Goal: Browse casually

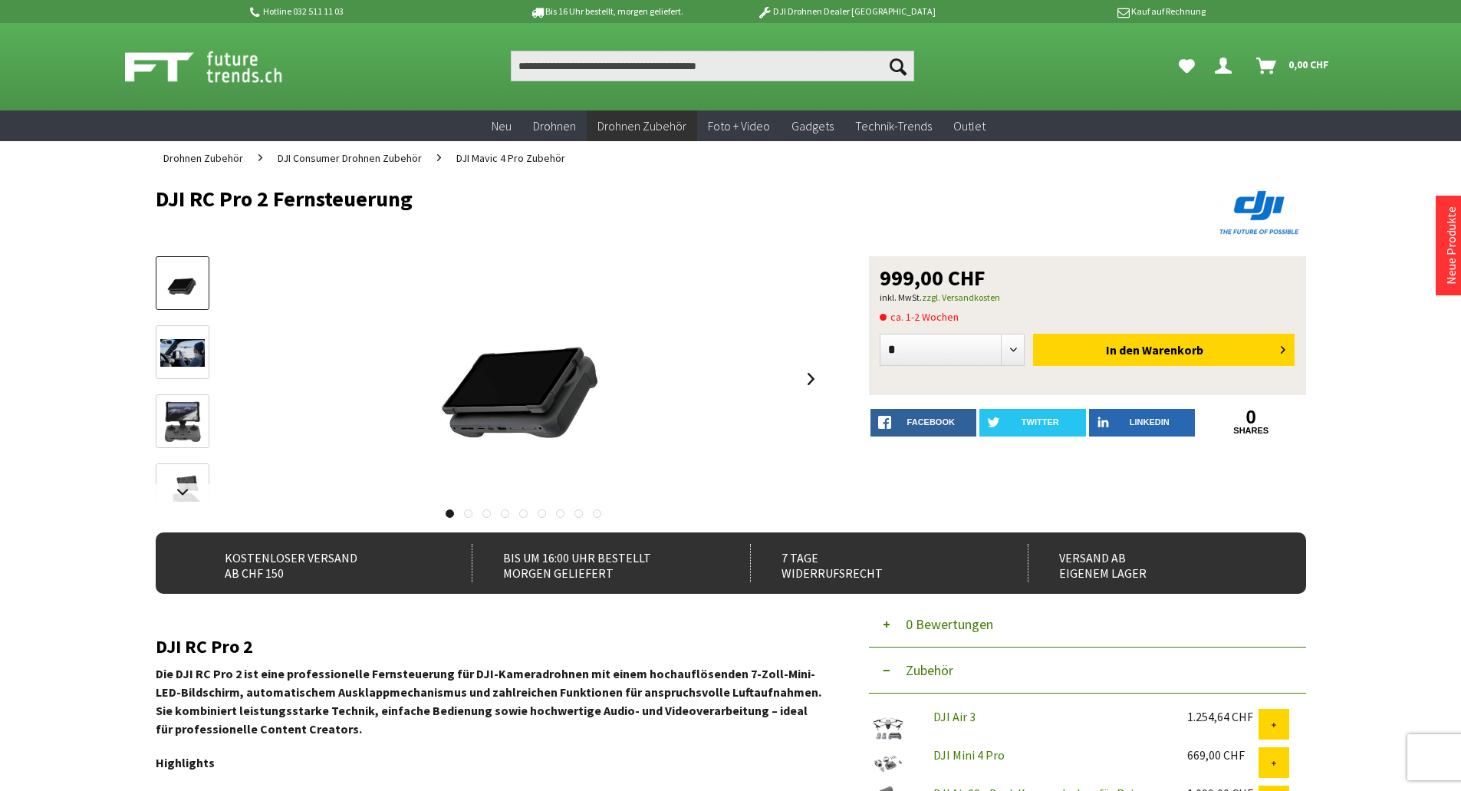
click at [183, 429] on img at bounding box center [182, 422] width 44 height 44
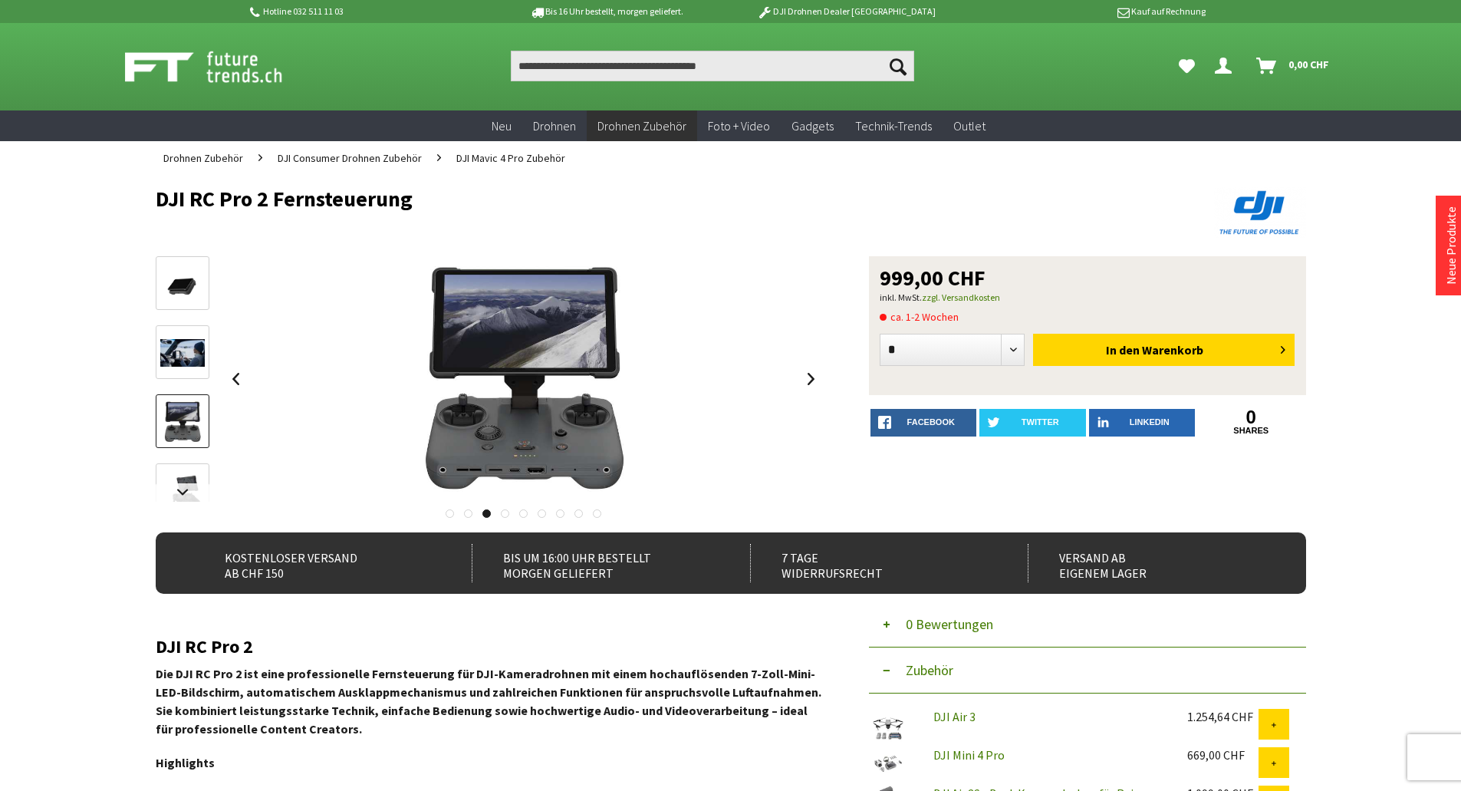
click at [190, 340] on img at bounding box center [182, 353] width 44 height 28
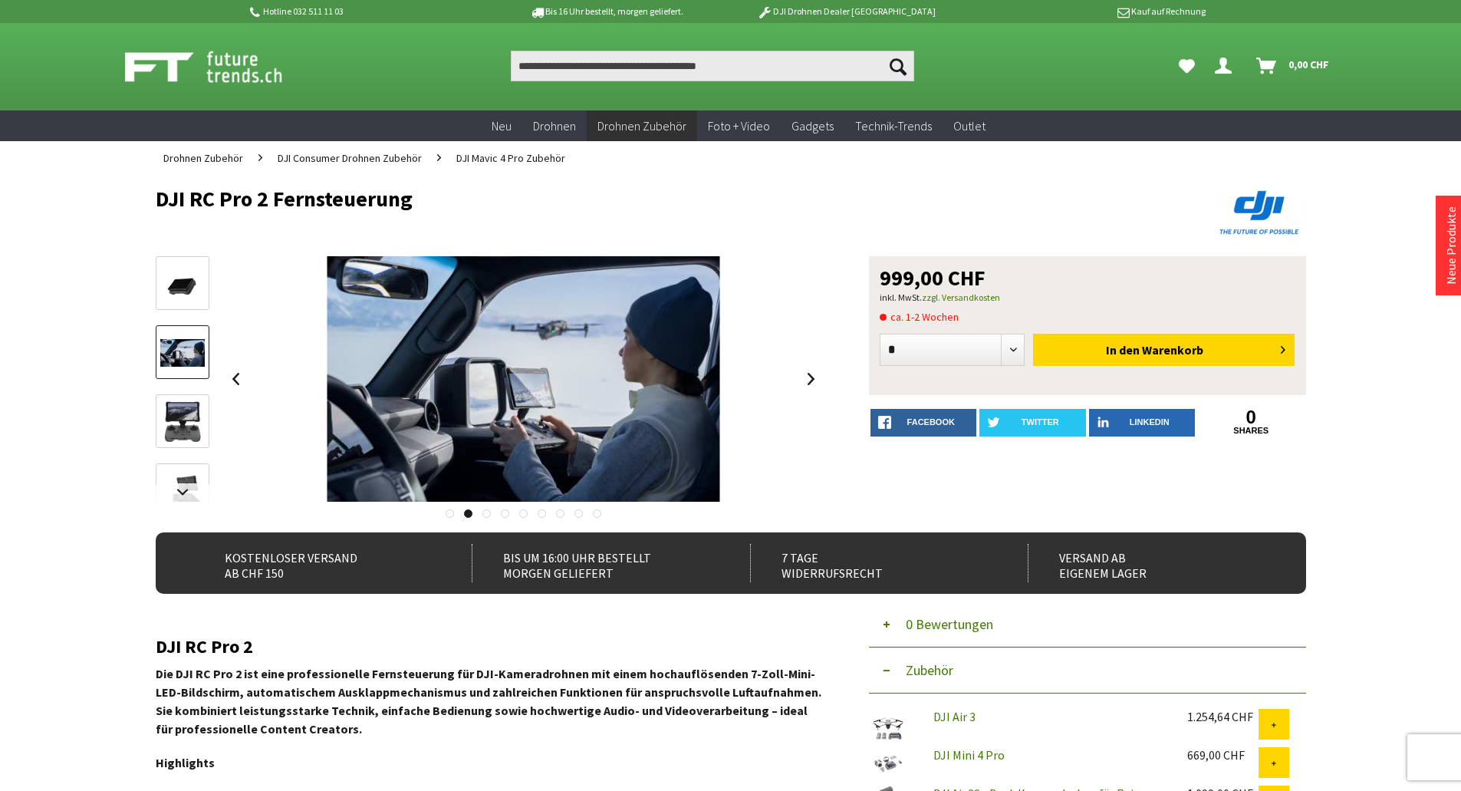
click at [194, 417] on img at bounding box center [182, 422] width 44 height 44
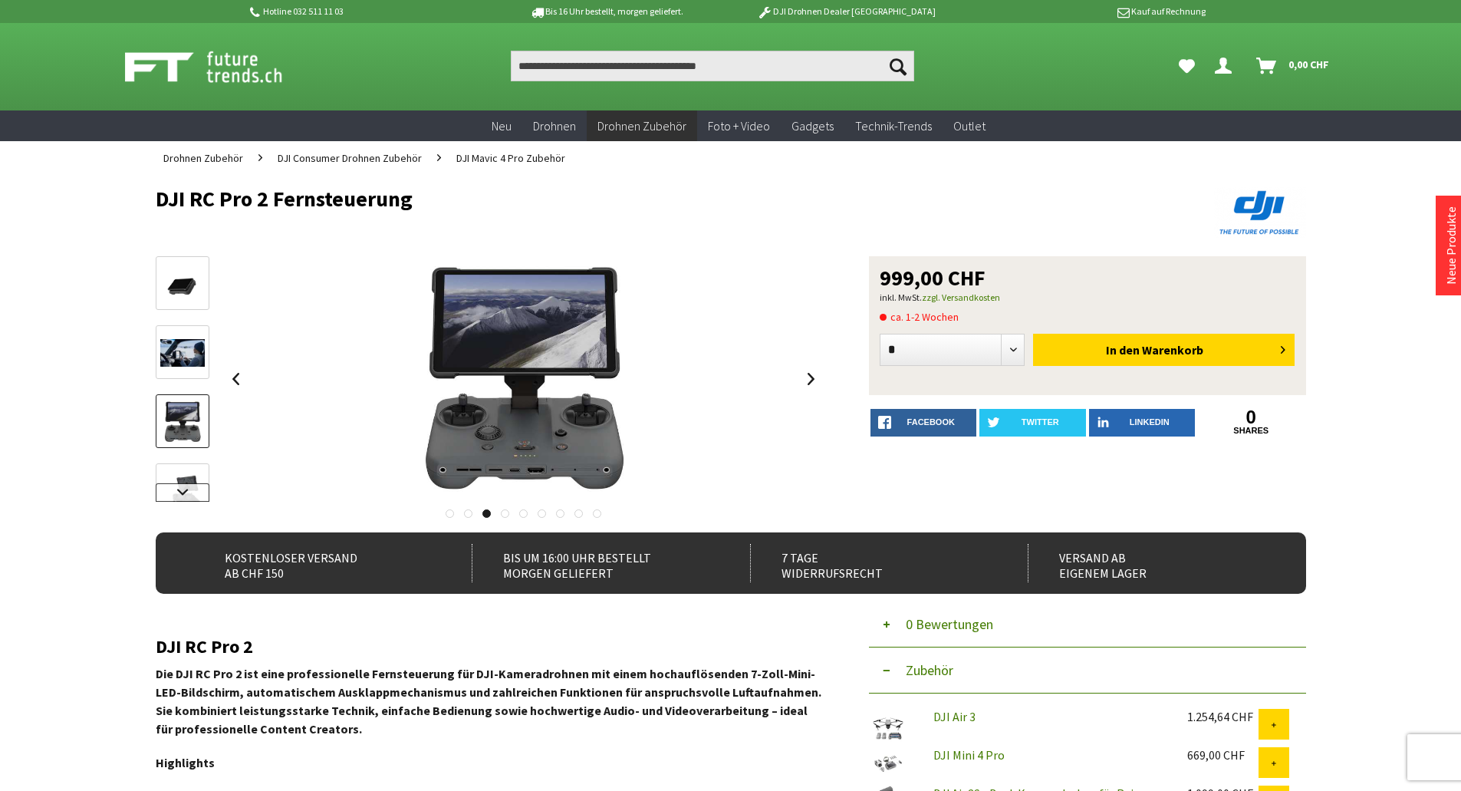
click at [186, 488] on link at bounding box center [183, 492] width 54 height 18
click at [186, 427] on img at bounding box center [182, 437] width 44 height 44
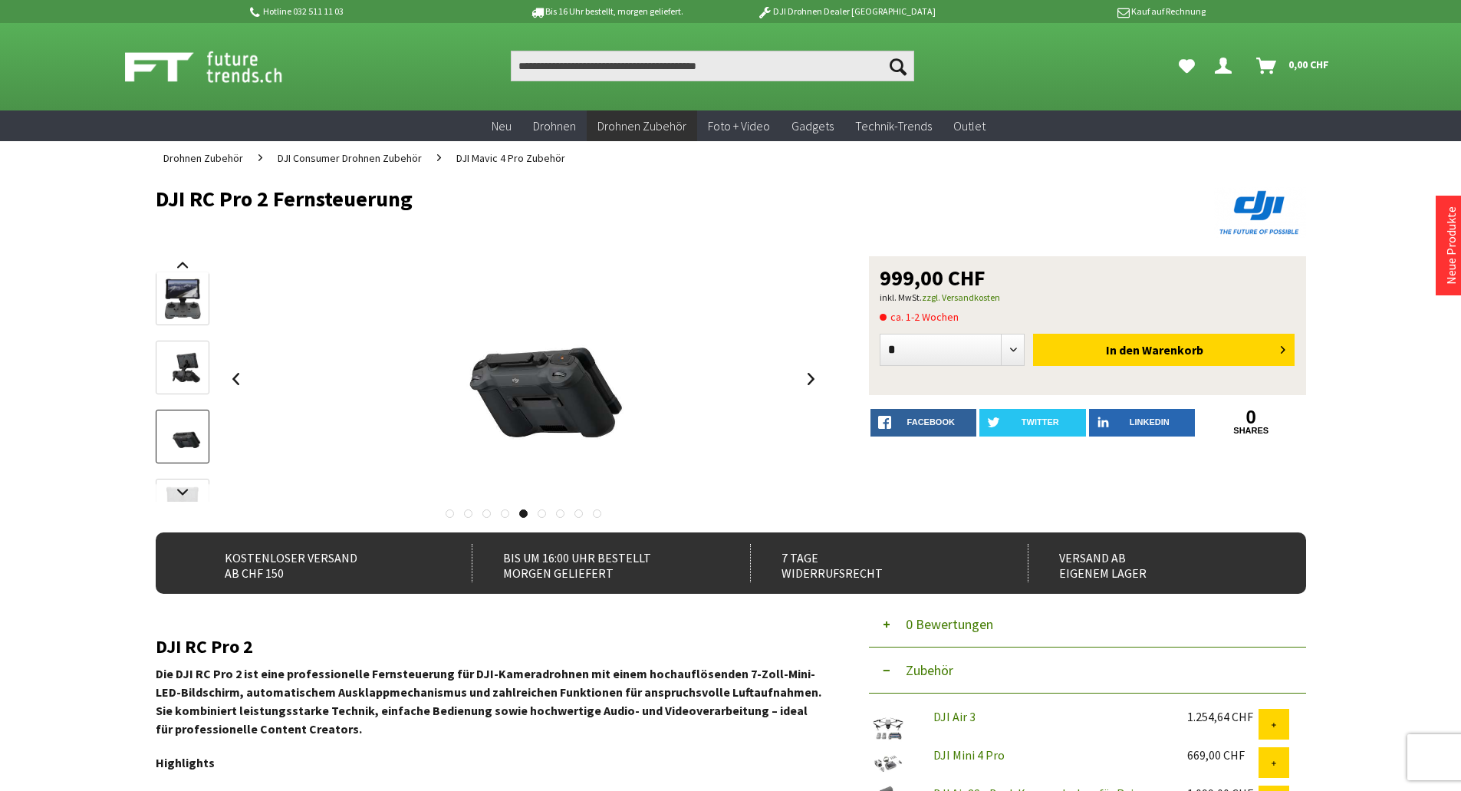
click at [187, 386] on img at bounding box center [182, 368] width 44 height 44
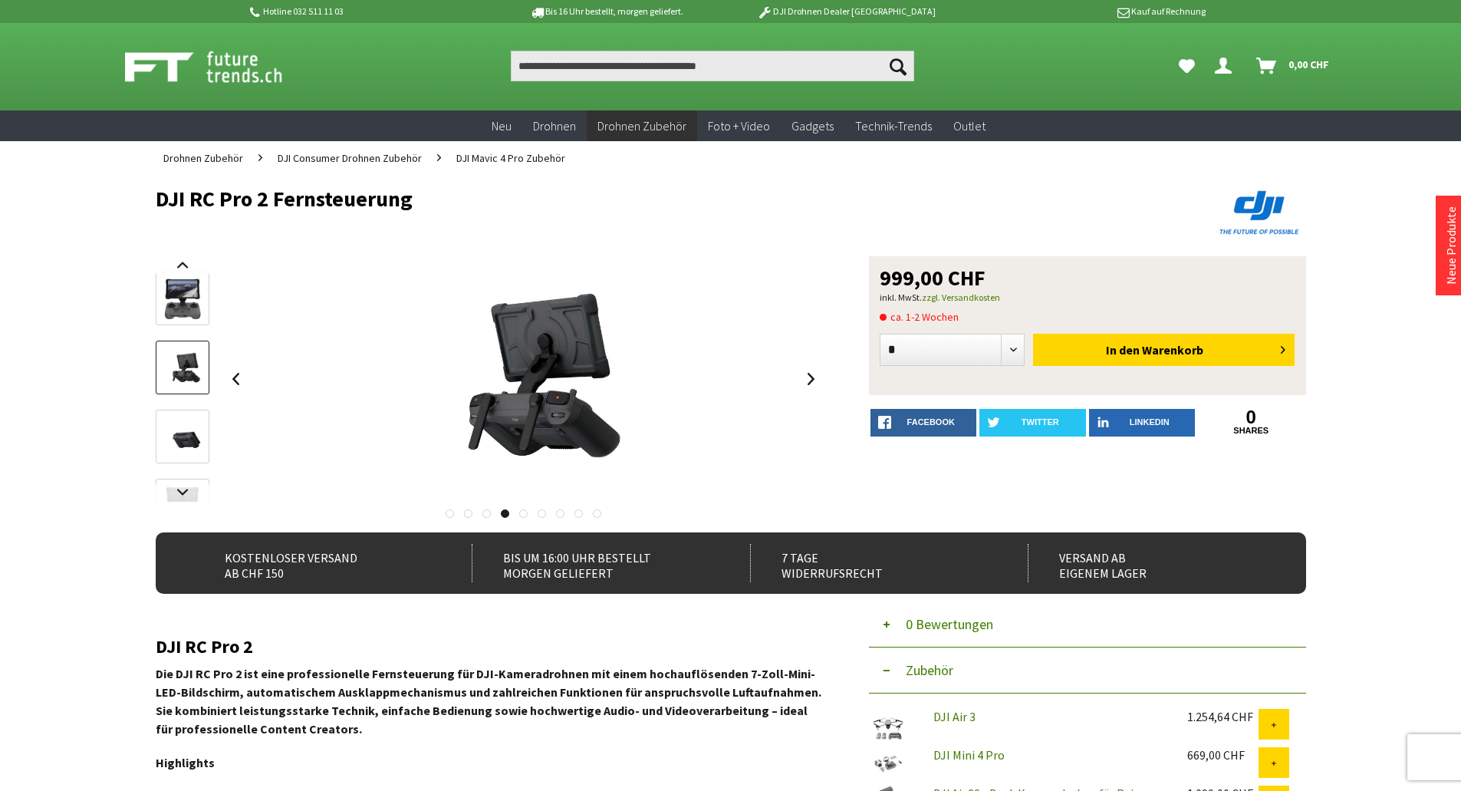
click at [193, 449] on img at bounding box center [182, 437] width 44 height 44
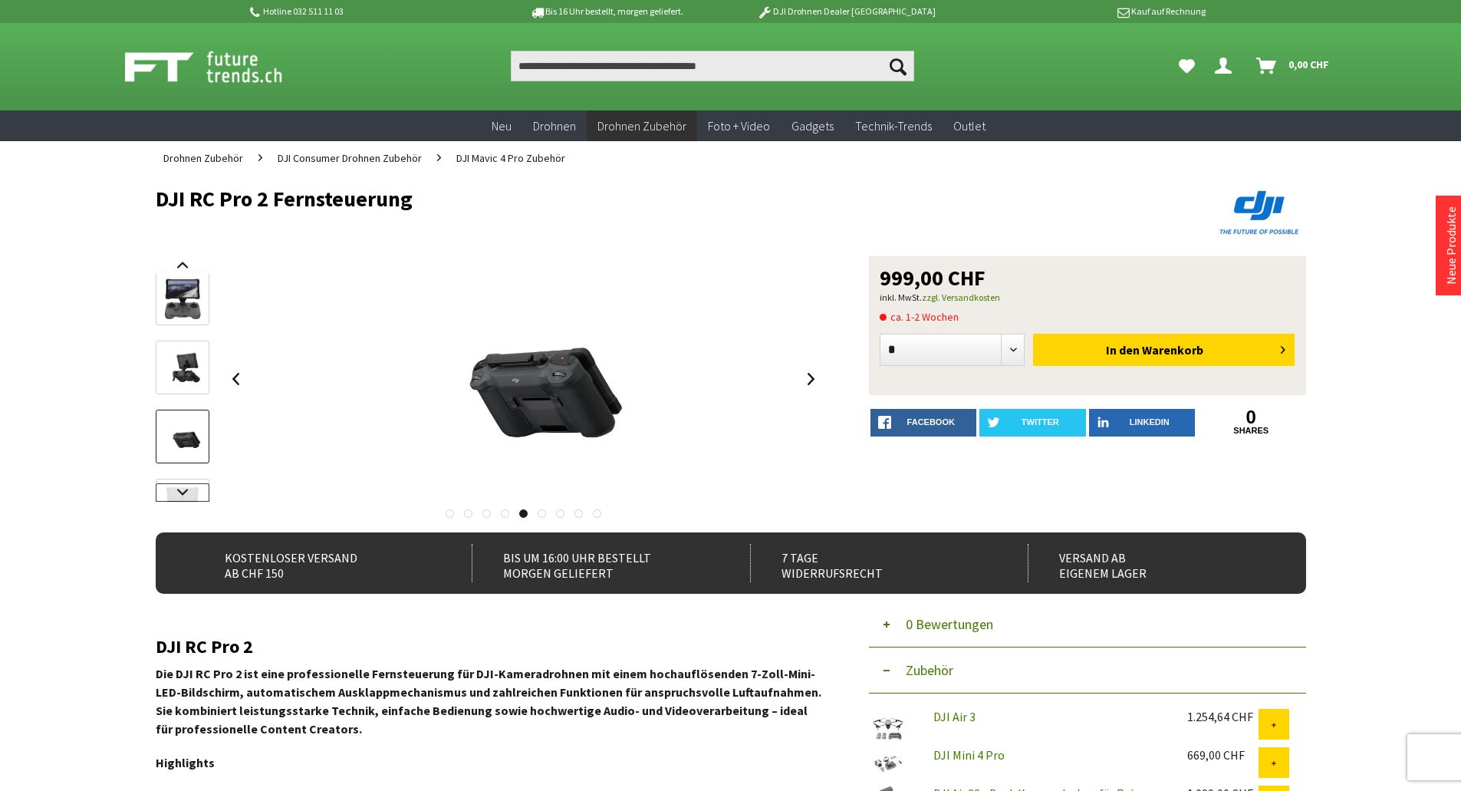
click at [194, 488] on link at bounding box center [183, 492] width 54 height 18
click at [194, 467] on img at bounding box center [182, 452] width 44 height 44
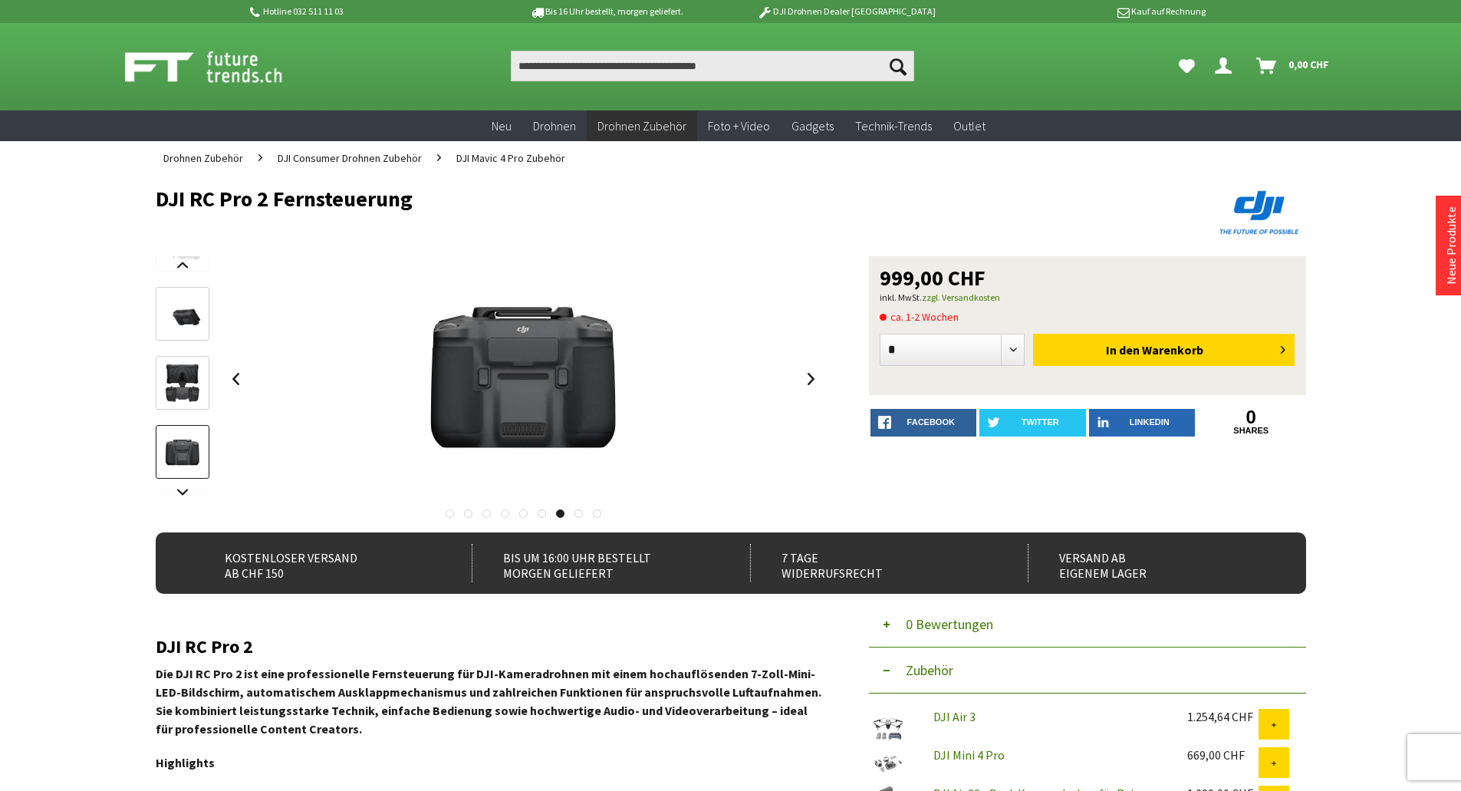
click at [192, 378] on img at bounding box center [182, 383] width 44 height 44
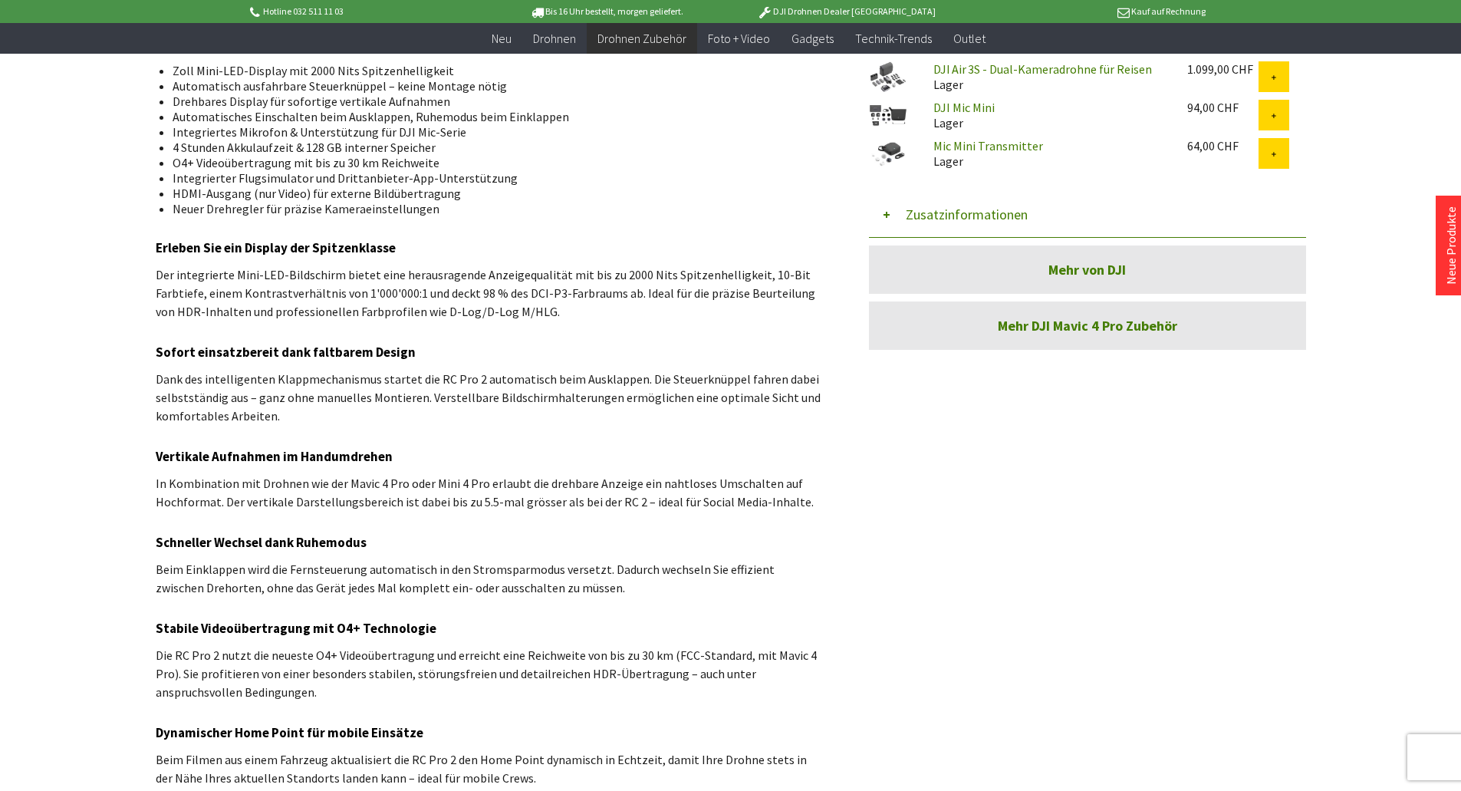
scroll to position [639, 0]
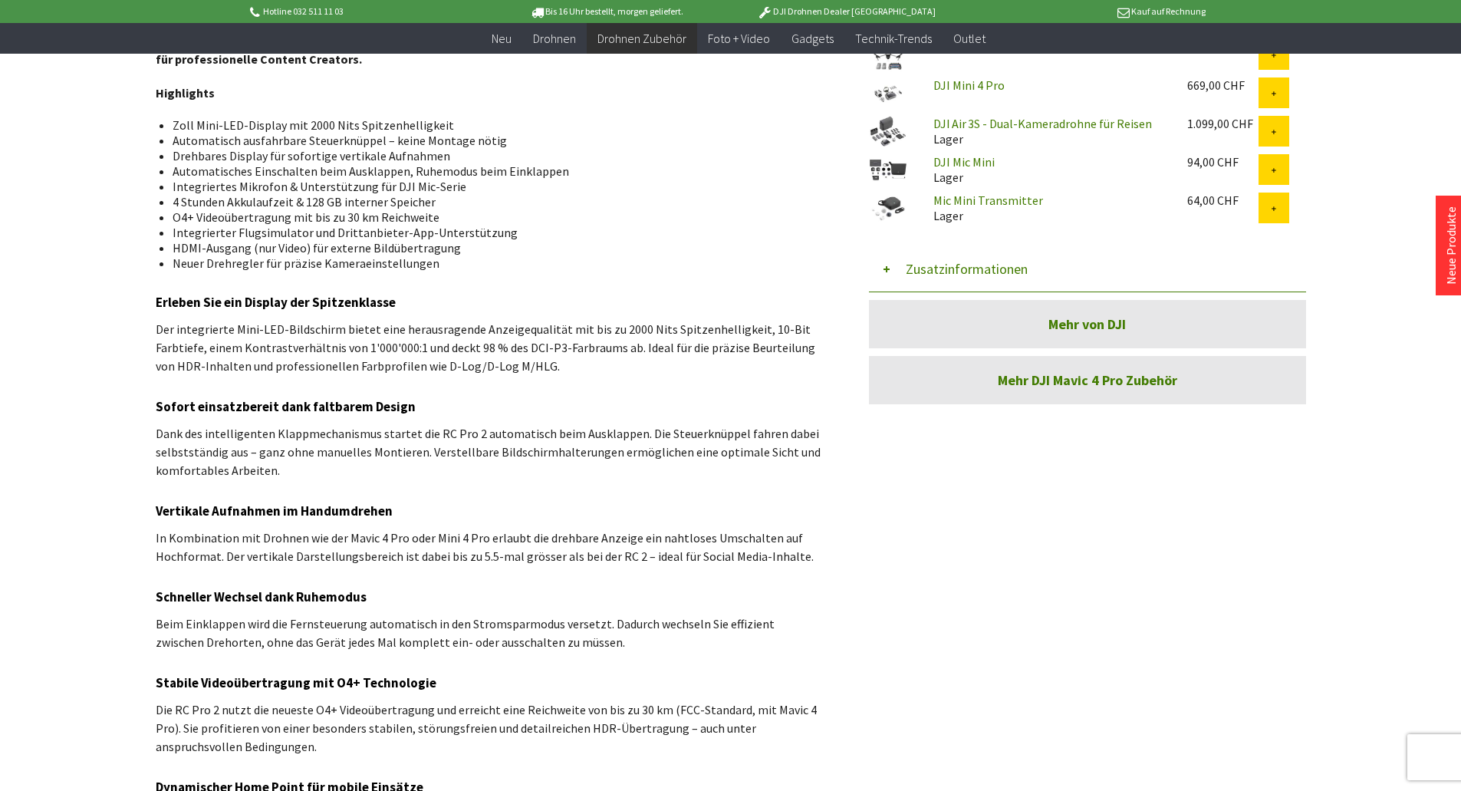
click at [823, 12] on p "DJI Drohnen Dealer [GEOGRAPHIC_DATA]" at bounding box center [845, 11] width 239 height 18
click at [775, 12] on icon at bounding box center [765, 12] width 20 height 20
